Goal: Check status: Check status

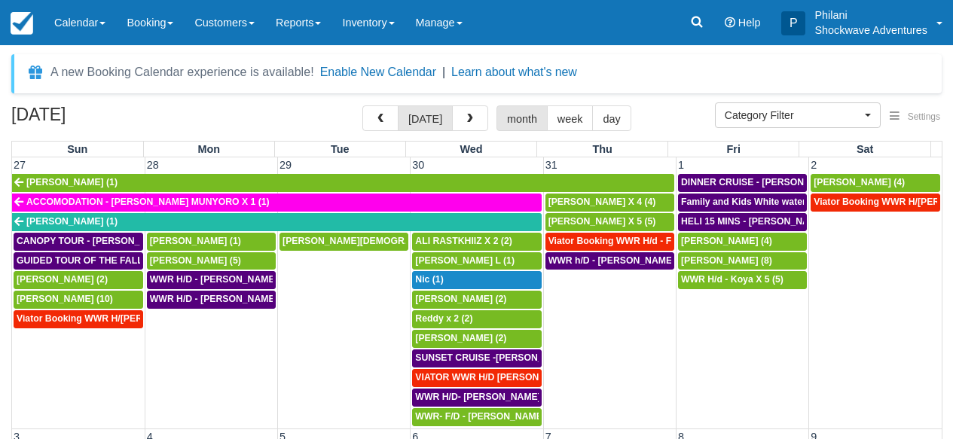
select select
click at [705, 24] on link at bounding box center [697, 22] width 35 height 45
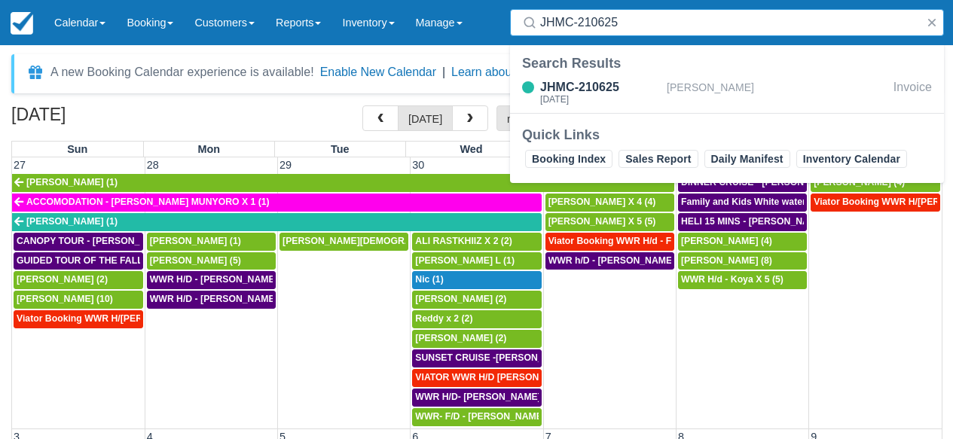
type input "JHMC-210625"
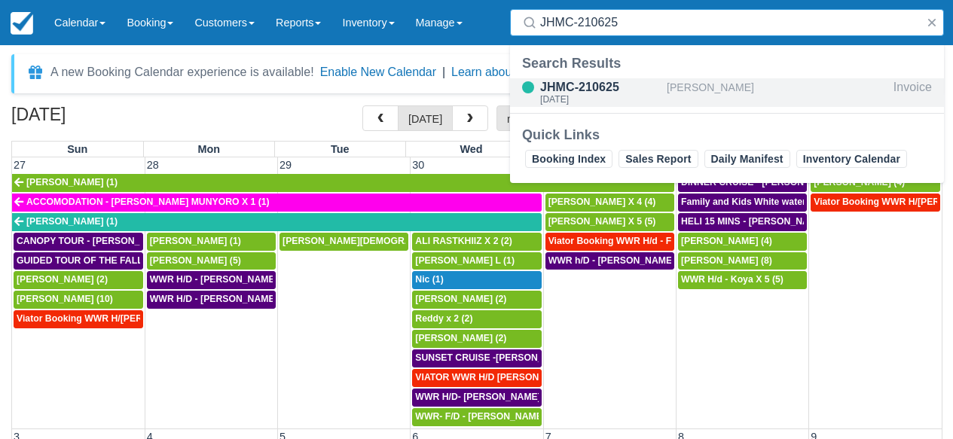
click at [686, 91] on div "Briony Hamp-Adams" at bounding box center [777, 92] width 221 height 29
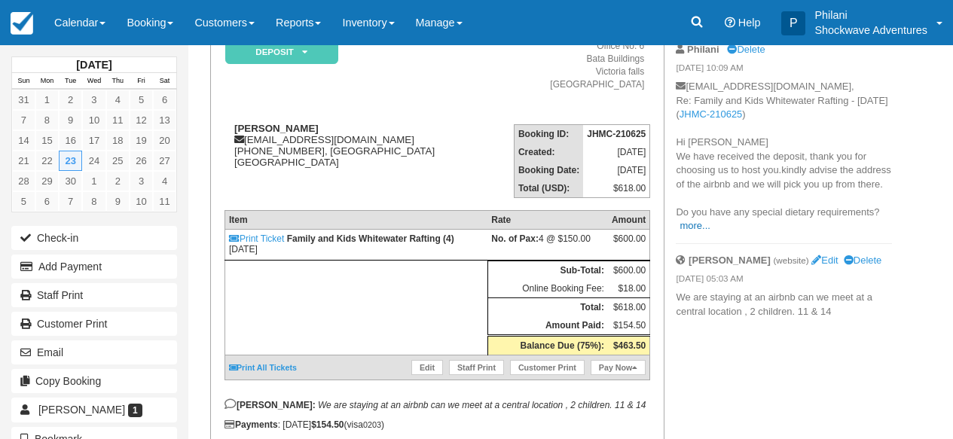
scroll to position [145, 0]
click at [685, 231] on link "more..." at bounding box center [695, 225] width 30 height 11
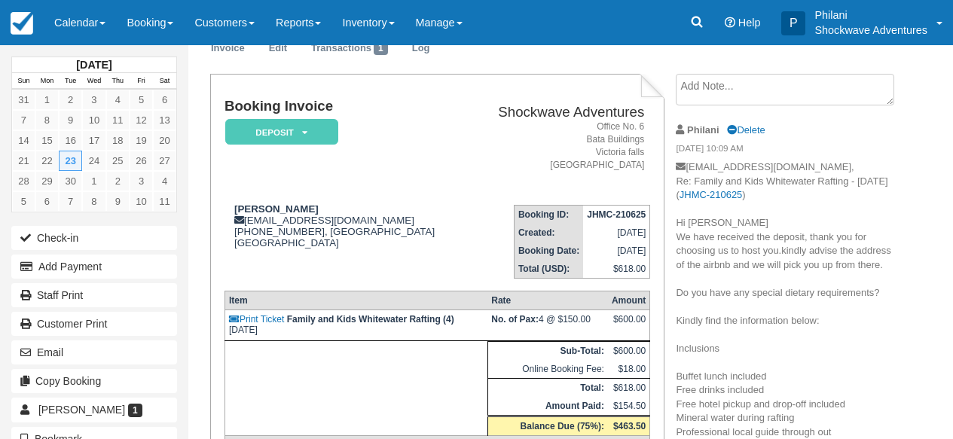
scroll to position [57, 0]
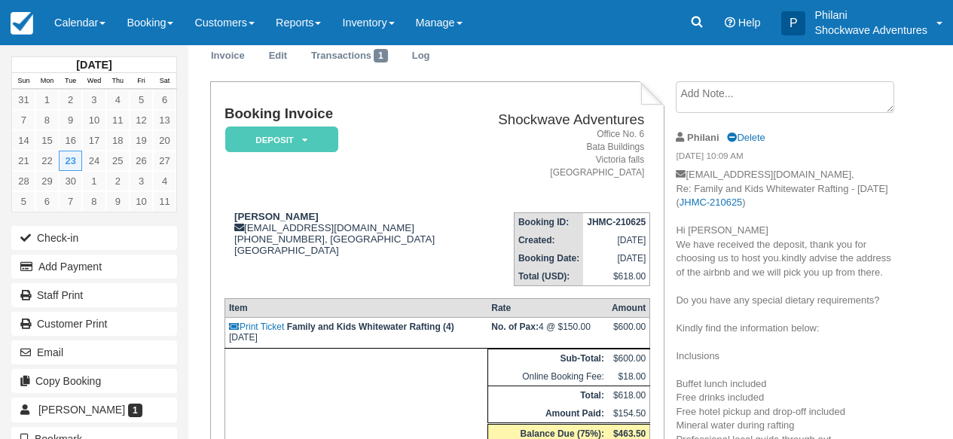
click at [720, 99] on textarea at bounding box center [785, 97] width 218 height 32
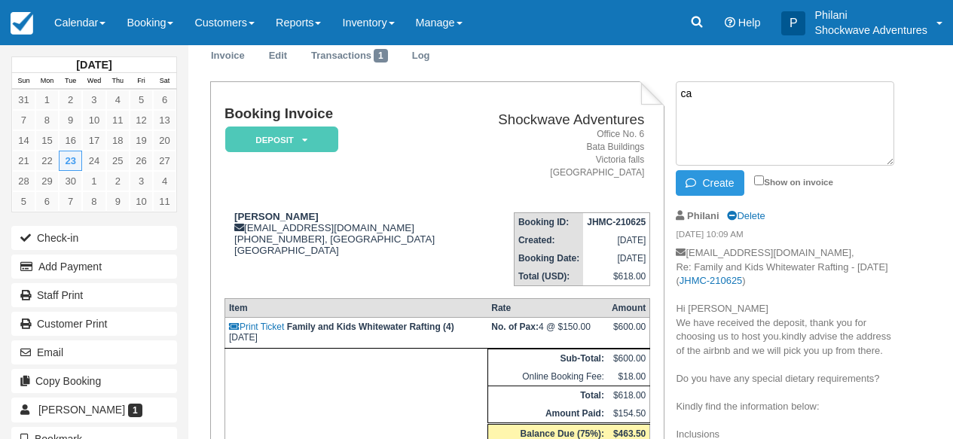
type textarea "c"
type textarea "CANCELLED DUE TO AN ILLNESS"
click at [760, 179] on input "Show on invoice" at bounding box center [759, 181] width 10 height 10
click at [762, 176] on input "Show on invoice" at bounding box center [759, 181] width 10 height 10
checkbox input "false"
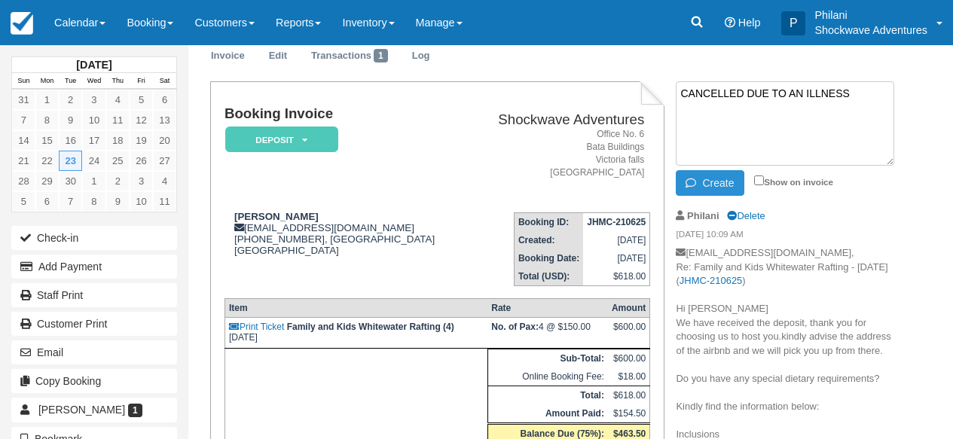
click at [728, 185] on button "Create" at bounding box center [710, 183] width 68 height 26
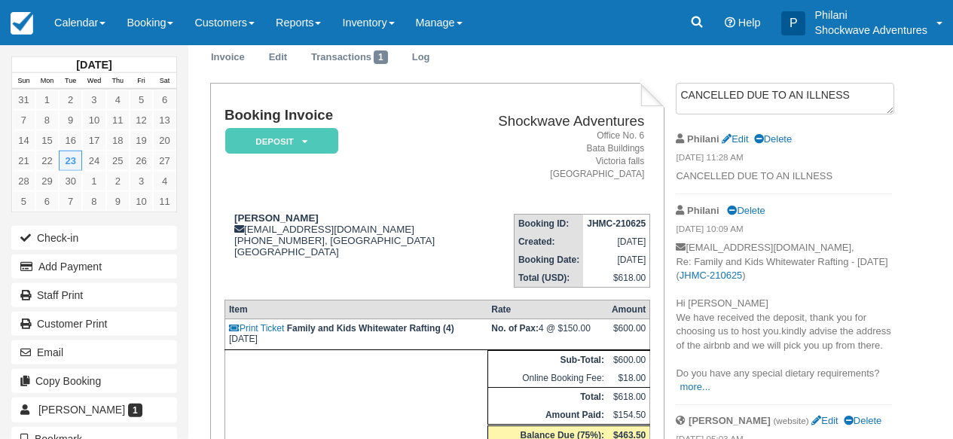
scroll to position [0, 0]
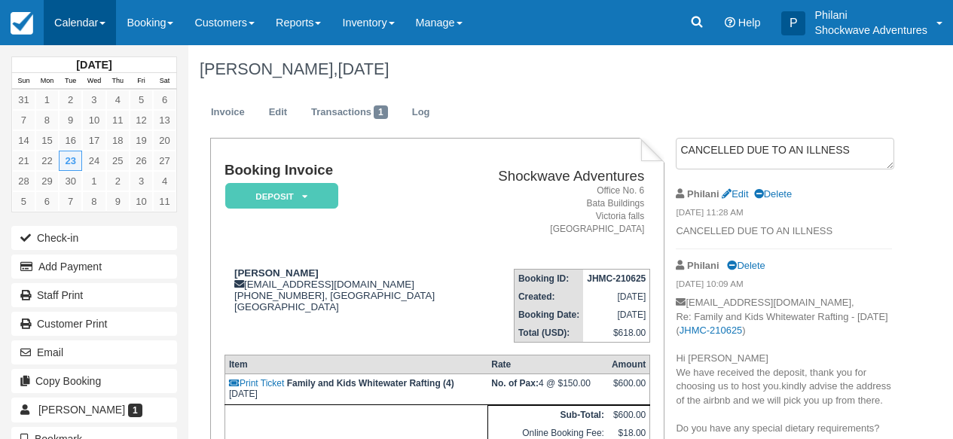
click at [102, 16] on link "Calendar" at bounding box center [80, 22] width 72 height 45
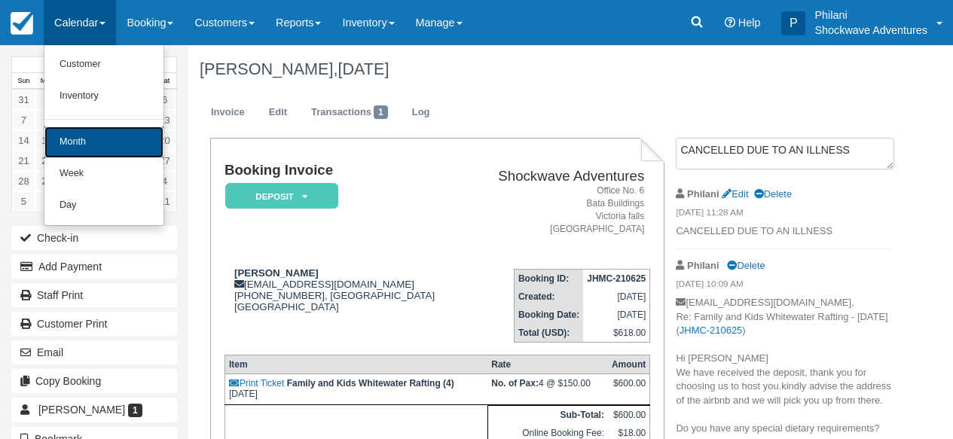
click at [118, 146] on link "Month" at bounding box center [103, 143] width 119 height 32
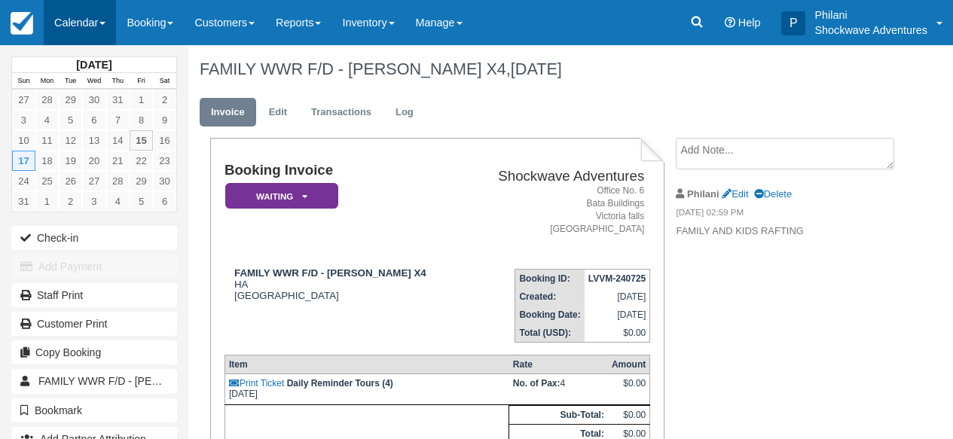
scroll to position [148, 0]
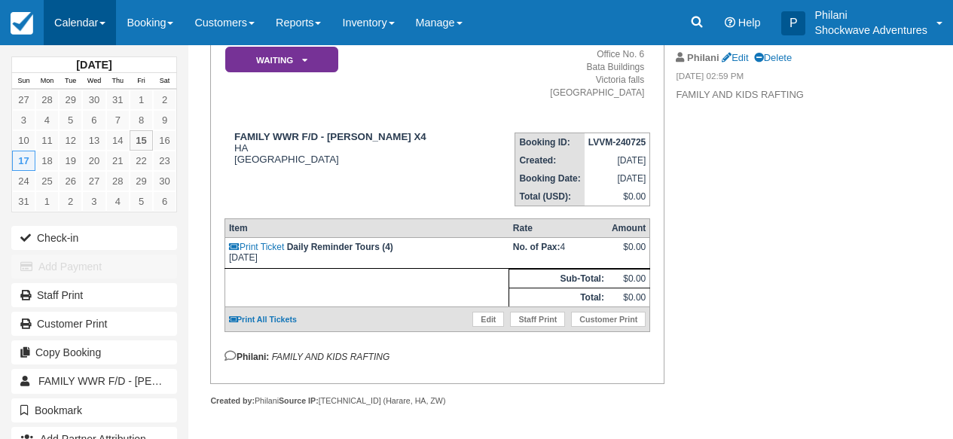
click at [99, 22] on link "Calendar" at bounding box center [80, 22] width 72 height 45
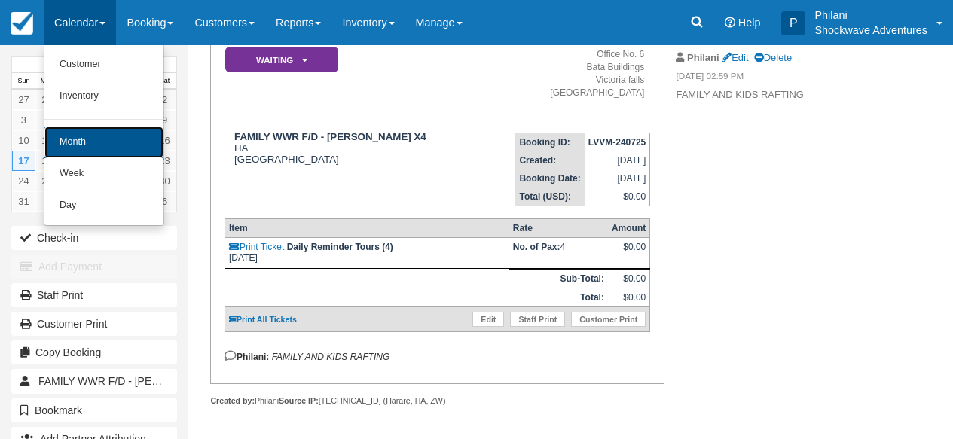
click at [103, 145] on link "Month" at bounding box center [103, 143] width 119 height 32
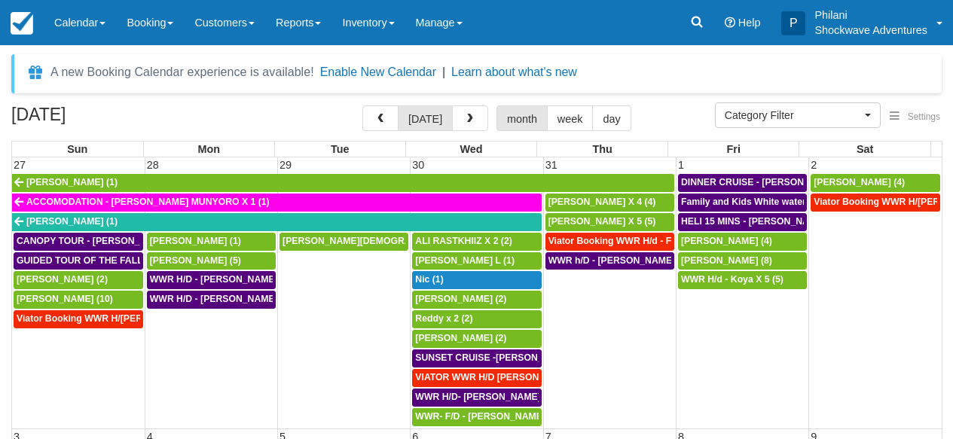
select select
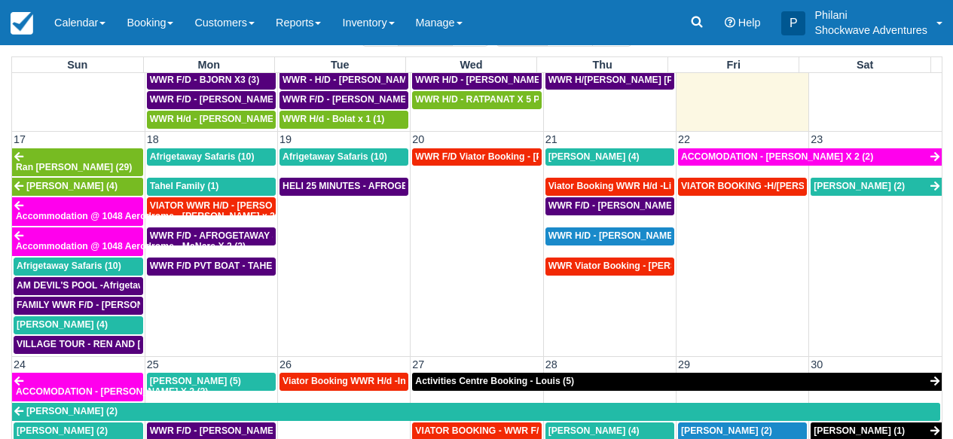
scroll to position [787, 0]
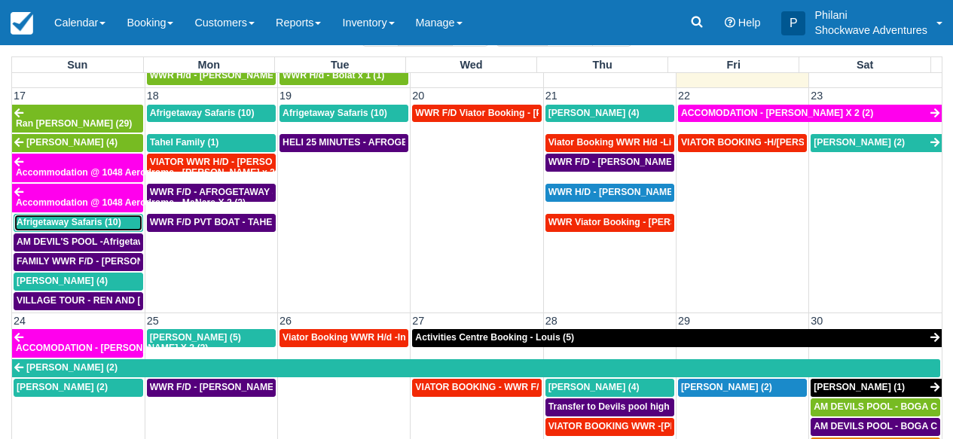
click at [126, 217] on div "Afrigetaway Safaris (10)" at bounding box center [79, 223] width 124 height 12
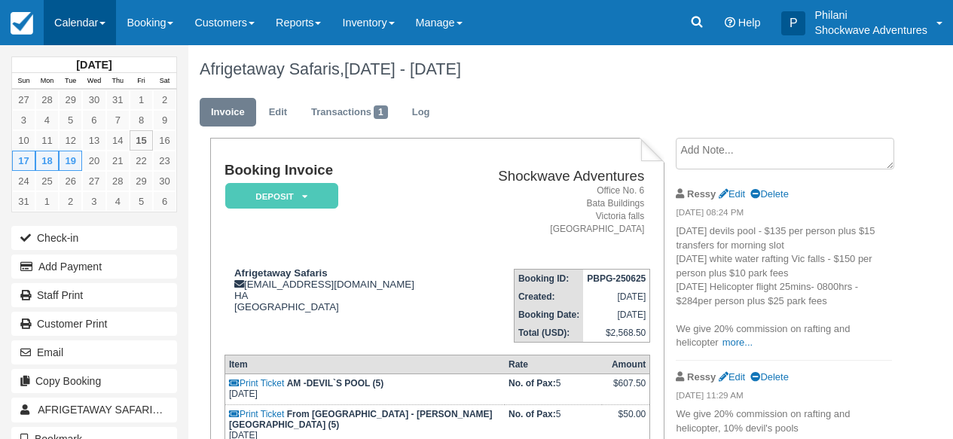
click at [96, 16] on link "Calendar" at bounding box center [80, 22] width 72 height 45
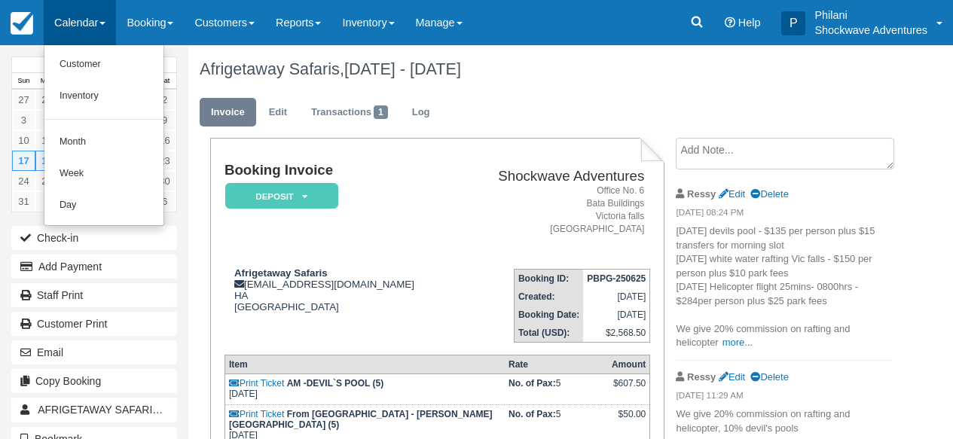
click at [105, 20] on link "Calendar" at bounding box center [80, 22] width 72 height 45
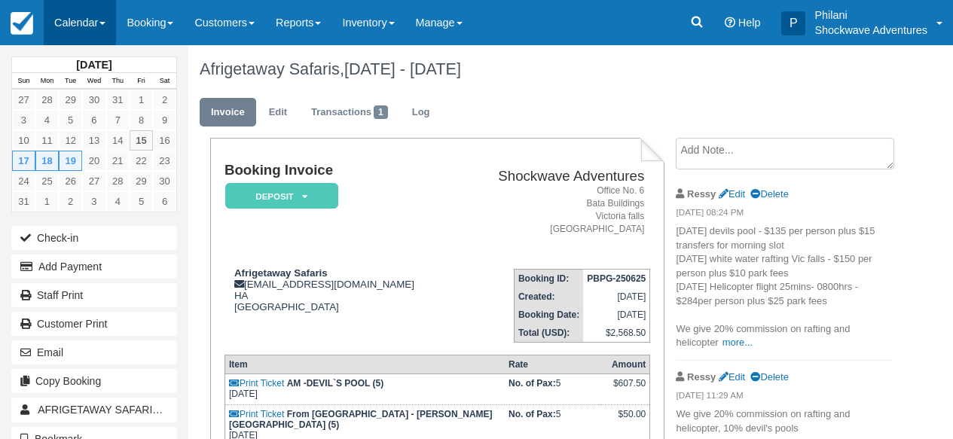
click at [103, 21] on link "Calendar" at bounding box center [80, 22] width 72 height 45
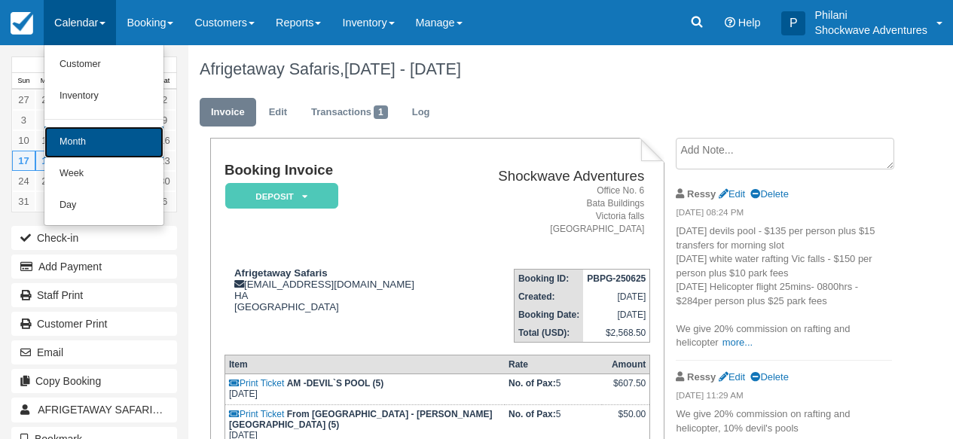
click at [115, 134] on link "Month" at bounding box center [103, 143] width 119 height 32
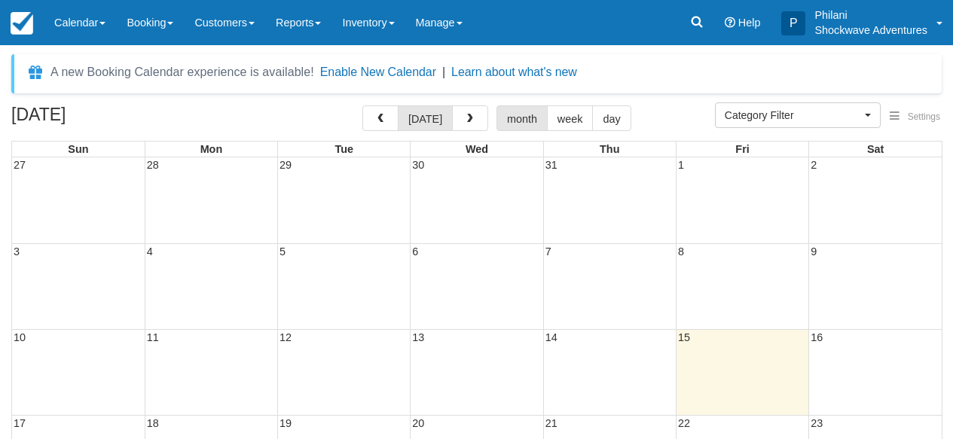
select select
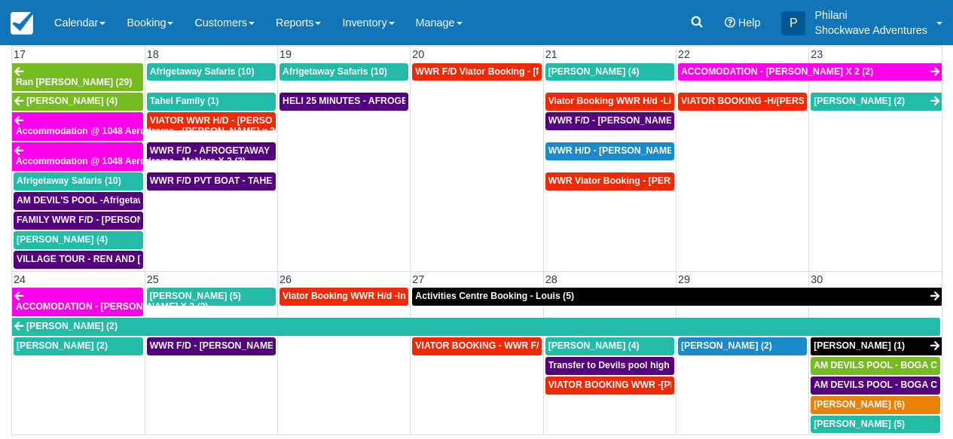
scroll to position [678, 0]
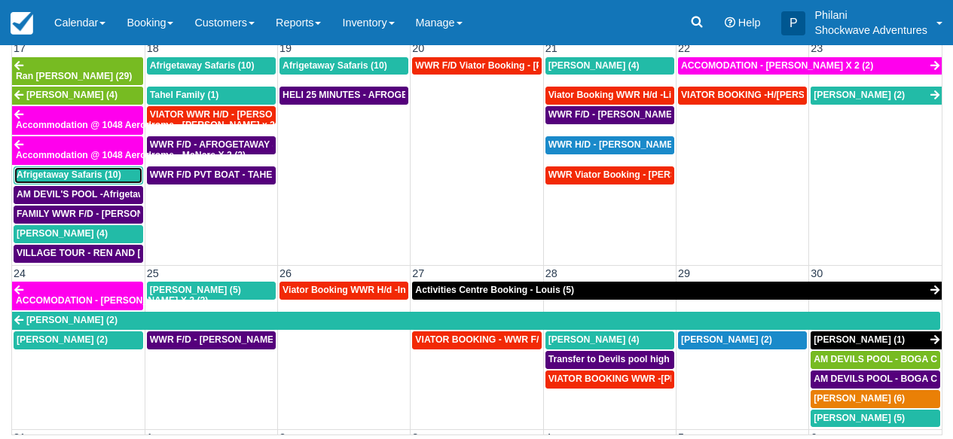
click at [115, 170] on span "Afrigetaway Safaris (10)" at bounding box center [69, 175] width 105 height 11
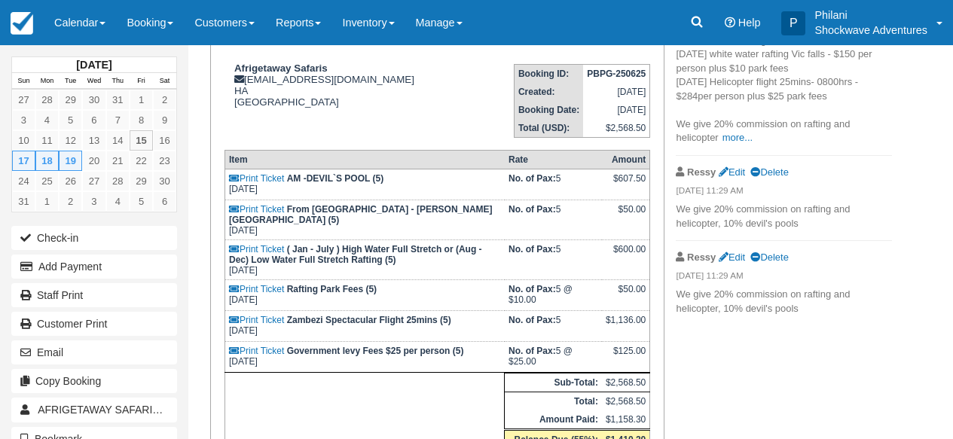
scroll to position [145, 0]
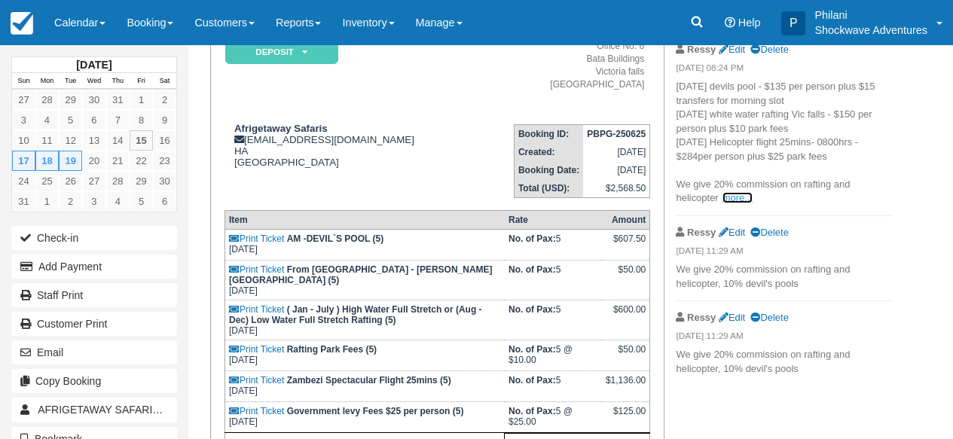
click at [744, 198] on link "more..." at bounding box center [737, 197] width 30 height 11
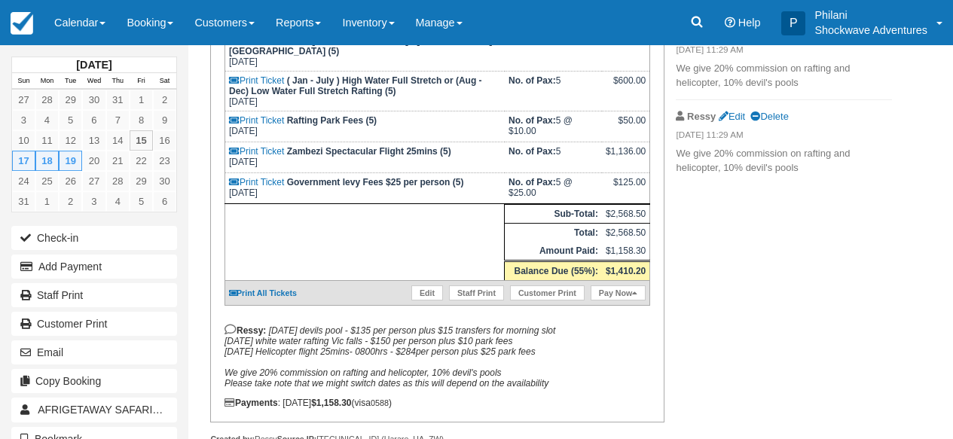
scroll to position [369, 0]
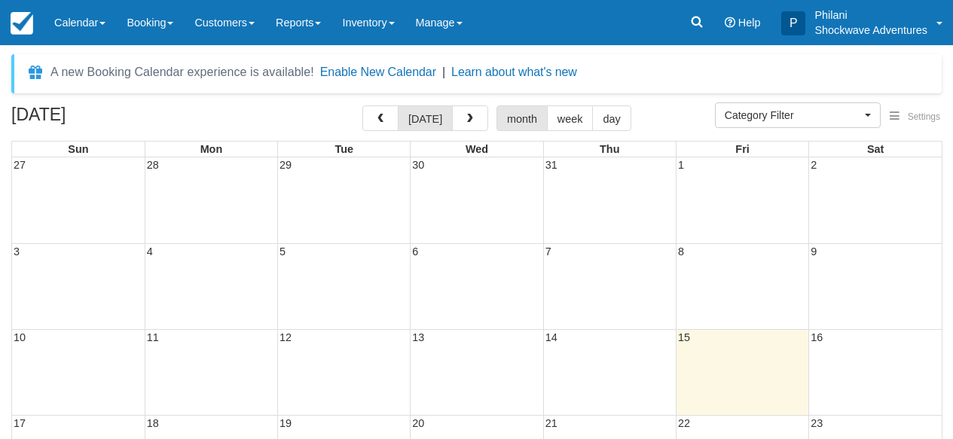
select select
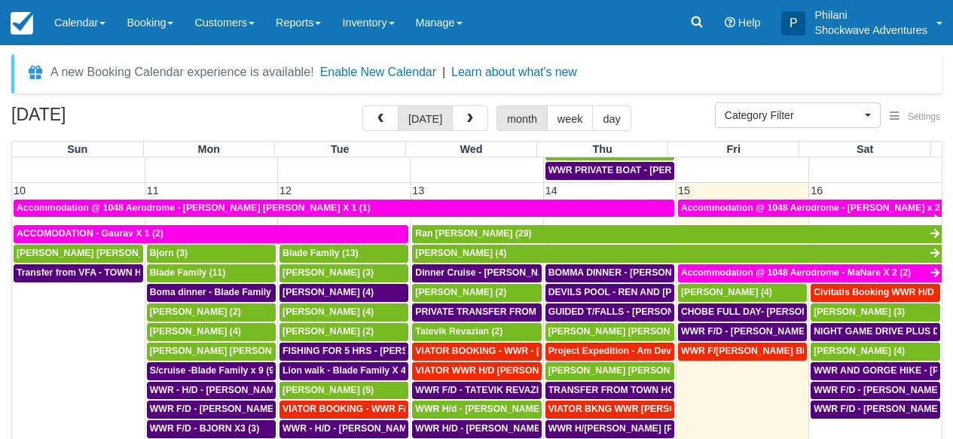
scroll to position [478, 0]
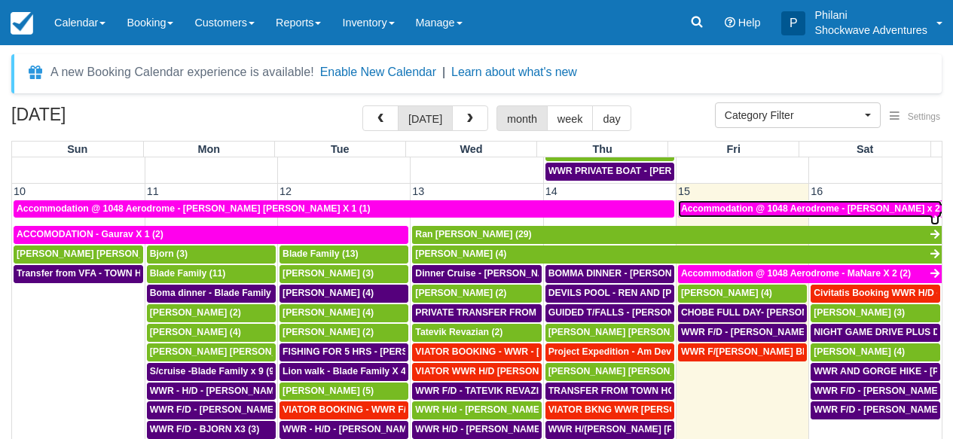
click at [881, 210] on span "Accommodation @ 1048 Aerodrome - Keith Mushayandebvu x 2 (2)" at bounding box center [817, 208] width 273 height 11
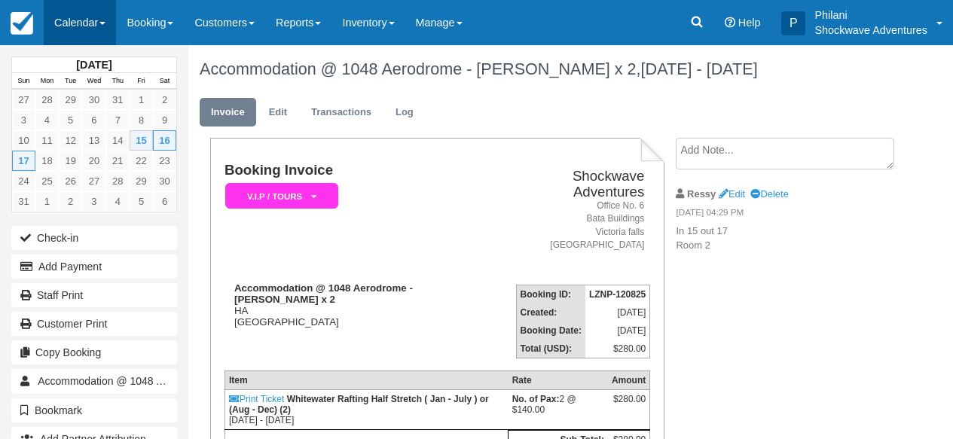
click at [90, 24] on link "Calendar" at bounding box center [80, 22] width 72 height 45
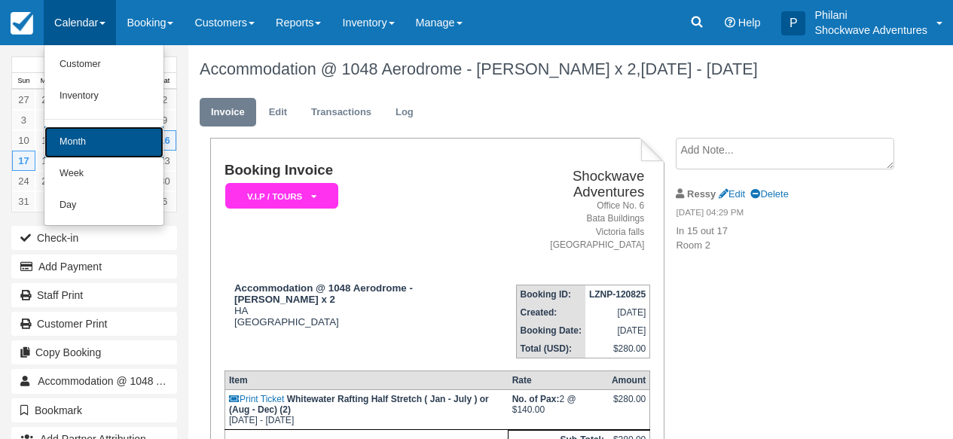
click at [83, 145] on link "Month" at bounding box center [103, 143] width 119 height 32
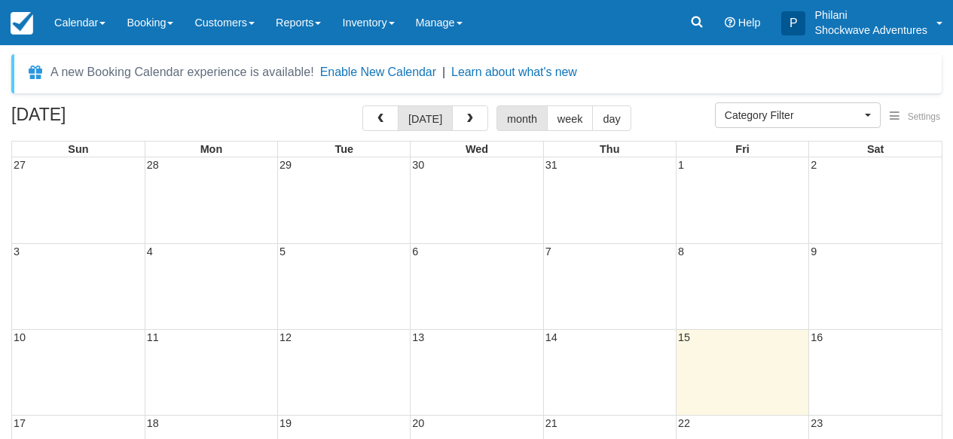
select select
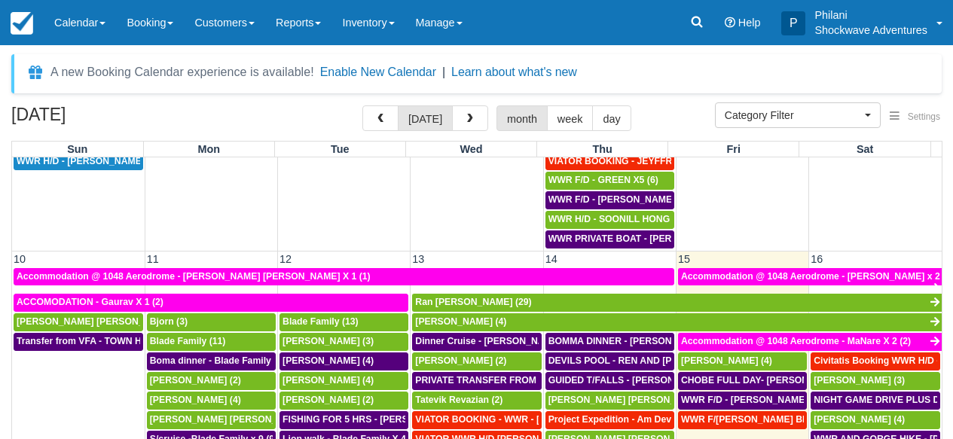
scroll to position [515, 0]
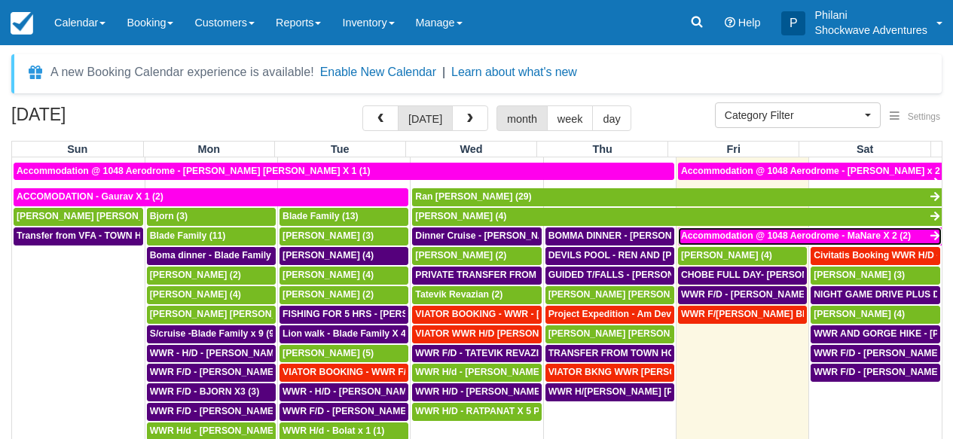
click at [843, 237] on span "Accommodation @ 1048 Aerodrome - MaNare X 2 (2)" at bounding box center [796, 236] width 230 height 11
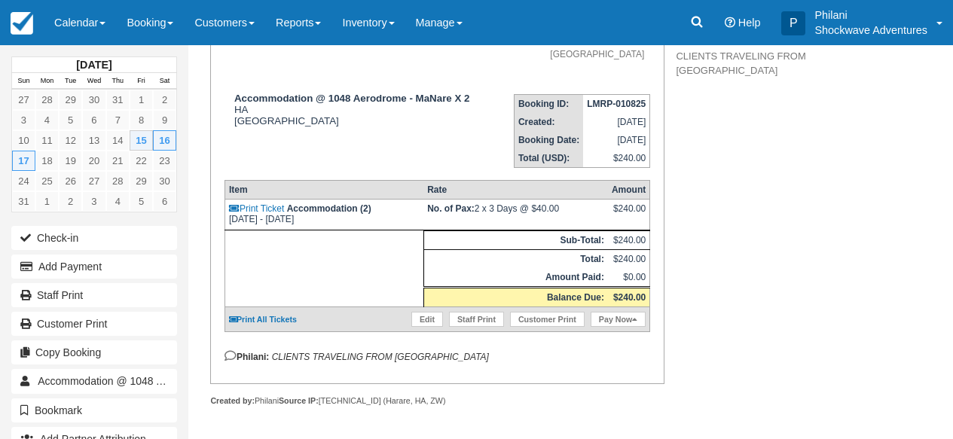
scroll to position [165, 0]
